Goal: Information Seeking & Learning: Find specific fact

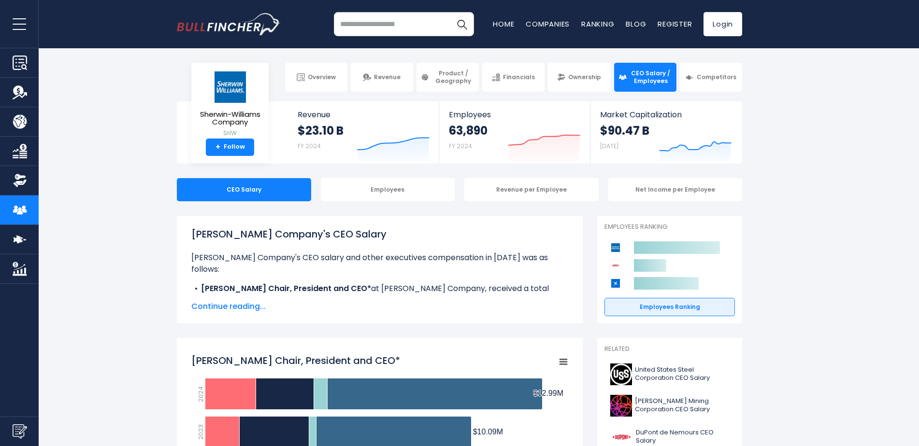
click at [200, 306] on span "Continue reading..." at bounding box center [379, 307] width 377 height 12
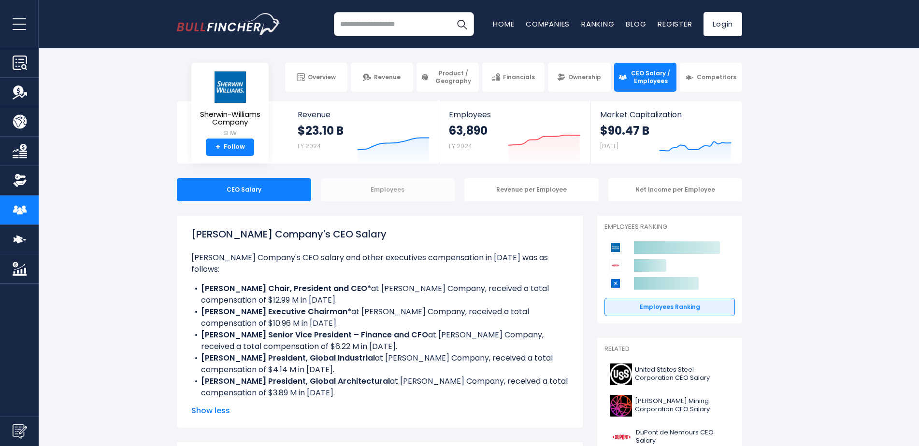
click at [395, 185] on div "Employees" at bounding box center [388, 189] width 134 height 23
click at [526, 193] on div "Revenue per Employee" at bounding box center [531, 189] width 134 height 23
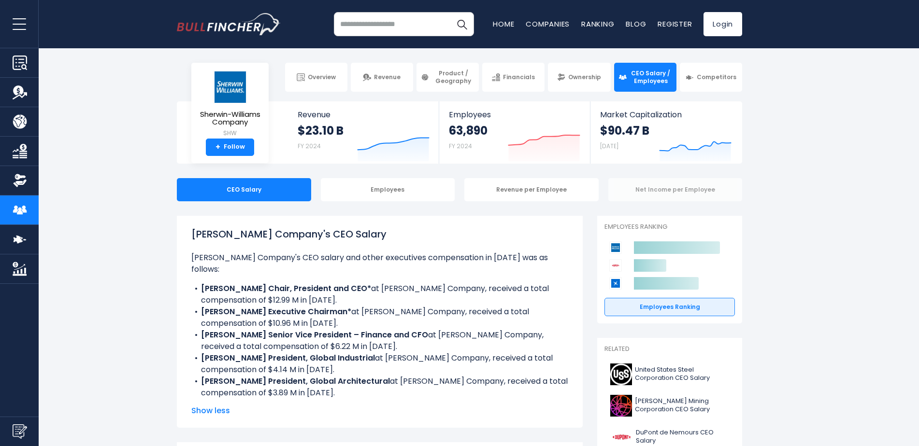
click at [667, 185] on div "Net Income per Employee" at bounding box center [675, 189] width 134 height 23
click at [504, 196] on div "Revenue per Employee" at bounding box center [531, 189] width 134 height 23
click at [528, 190] on div "Revenue per Employee" at bounding box center [531, 189] width 134 height 23
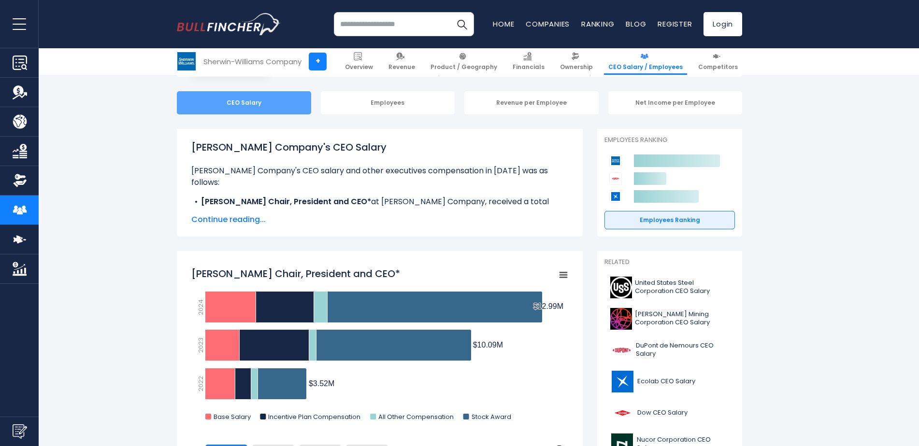
scroll to position [97, 0]
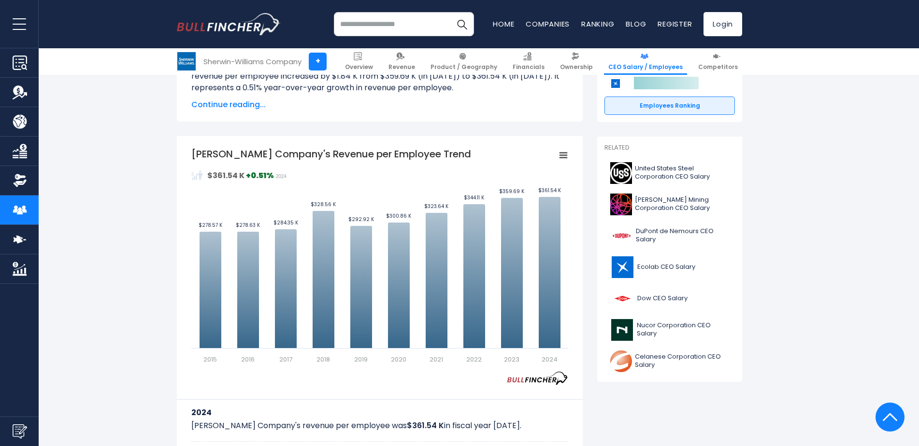
scroll to position [290, 0]
